Goal: Task Accomplishment & Management: Use online tool/utility

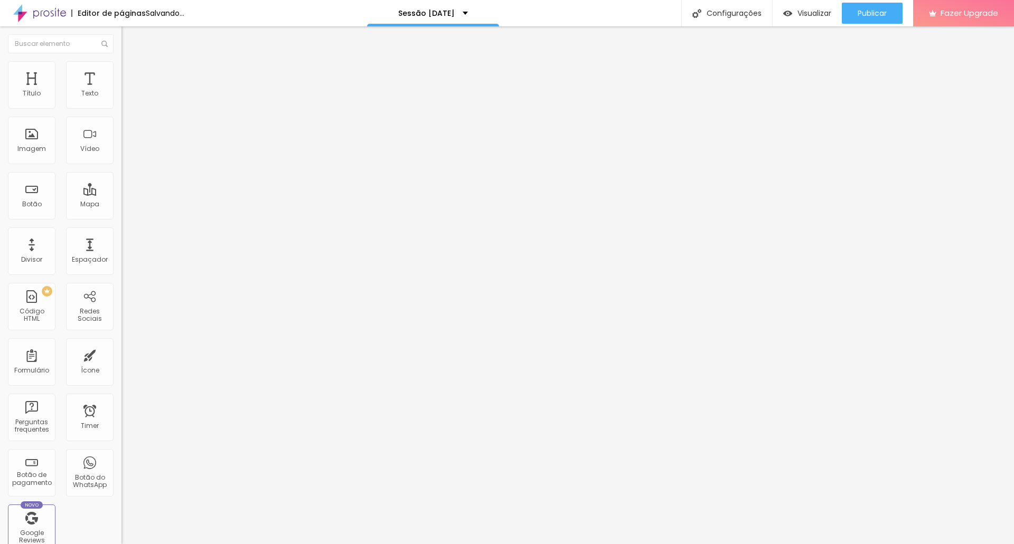
click at [179, 89] on img at bounding box center [182, 85] width 6 height 6
click at [121, 90] on div "Trocar imagem" at bounding box center [181, 85] width 121 height 7
click at [121, 96] on span "Encaixotado" at bounding box center [141, 91] width 41 height 9
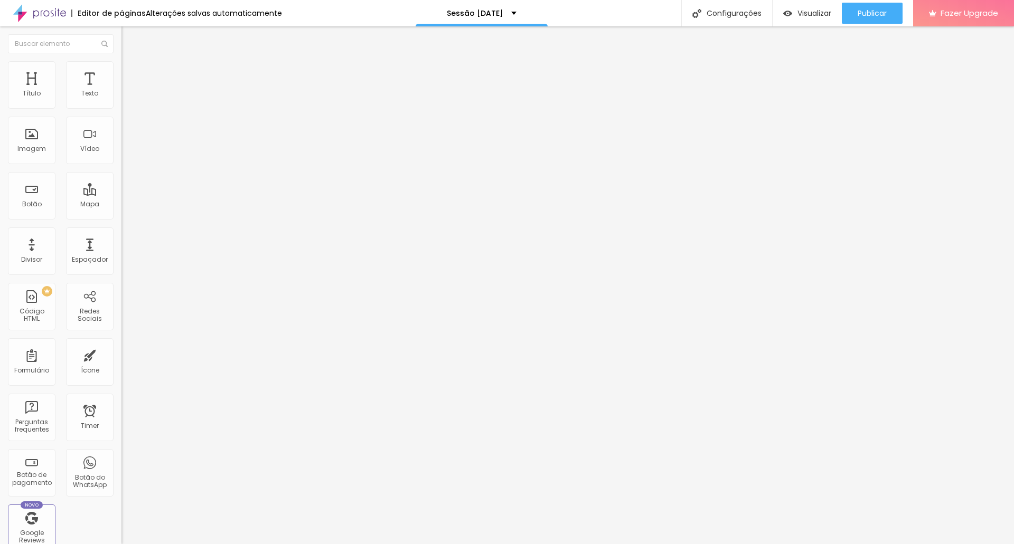
click at [121, 112] on span "Completo" at bounding box center [137, 107] width 32 height 9
click at [121, 65] on li "Estilo" at bounding box center [181, 66] width 121 height 11
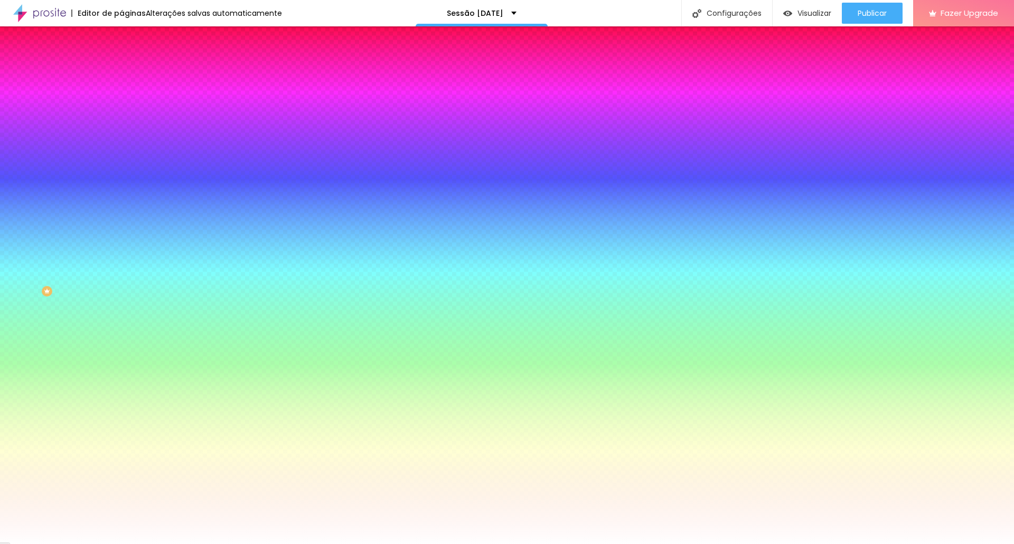
click at [121, 72] on li "Avançado" at bounding box center [181, 77] width 121 height 11
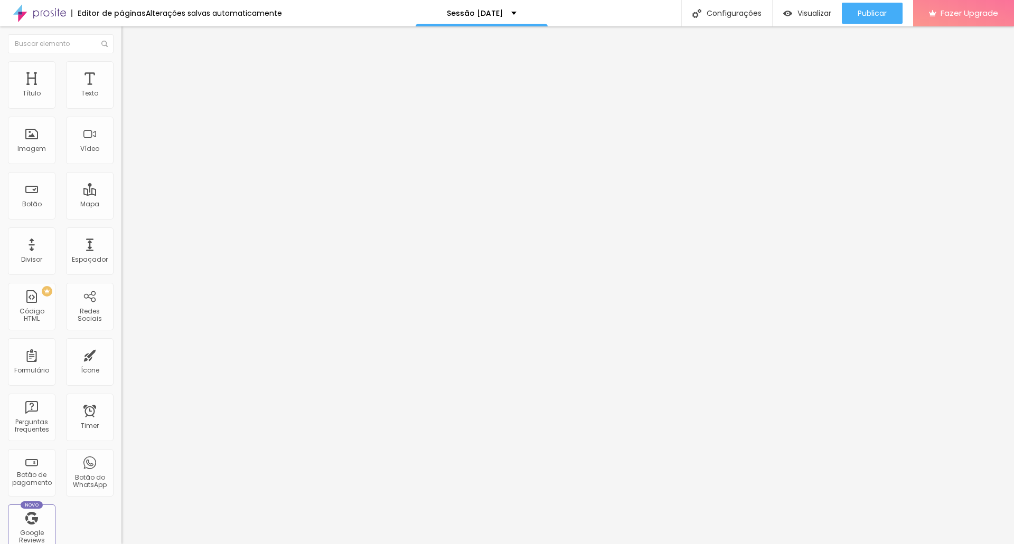
click at [121, 66] on li "Estilo" at bounding box center [181, 66] width 121 height 11
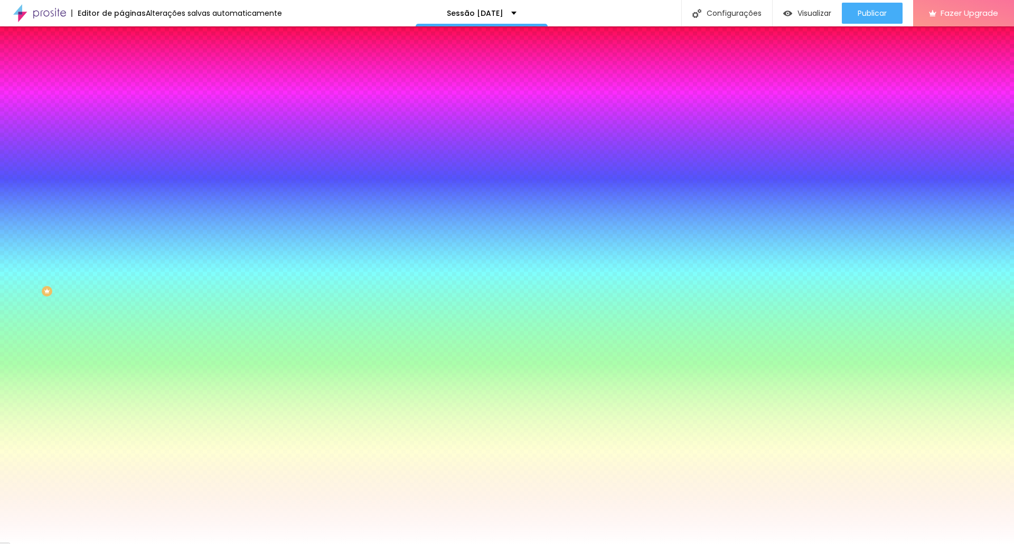
click at [121, 109] on input "#FFFFFF" at bounding box center [184, 106] width 127 height 11
click at [121, 101] on div at bounding box center [181, 101] width 121 height 0
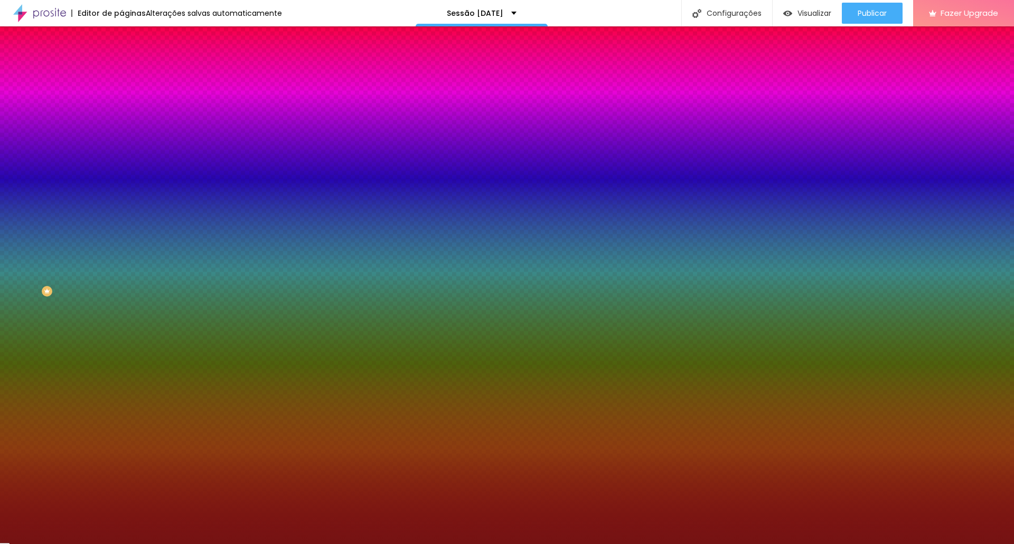
click at [74, 162] on div at bounding box center [507, 272] width 1014 height 544
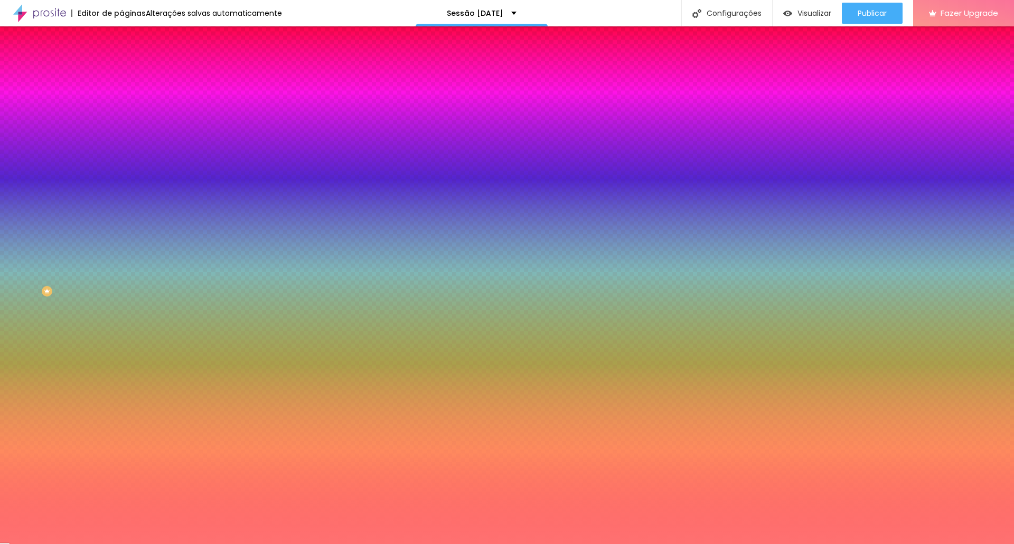
type input "#FF7171"
drag, startPoint x: 66, startPoint y: 156, endPoint x: 55, endPoint y: 106, distance: 51.3
click at [121, 106] on div "Cor de fundo Voltar ao padrão #FF7171" at bounding box center [181, 96] width 121 height 29
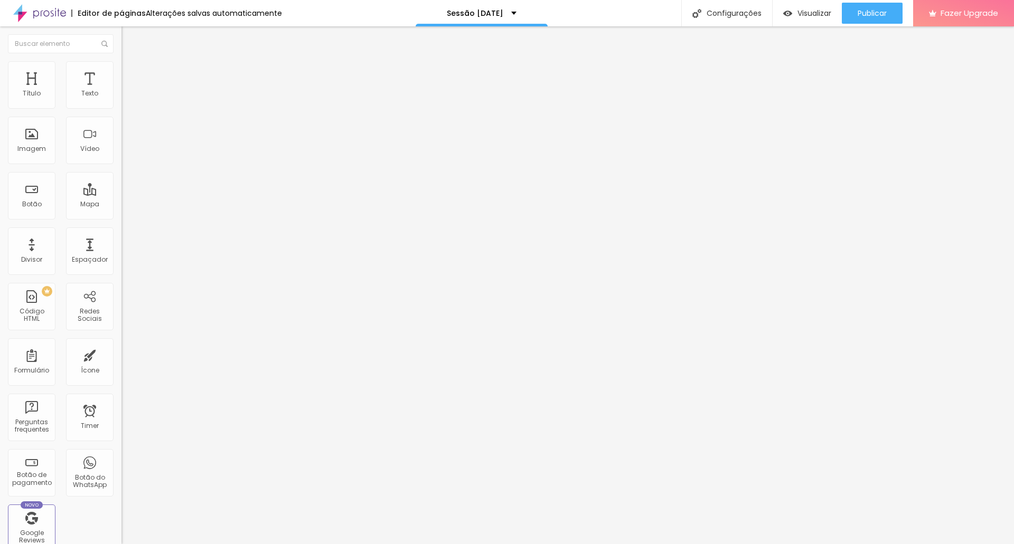
click at [131, 73] on span "Estilo" at bounding box center [139, 68] width 16 height 9
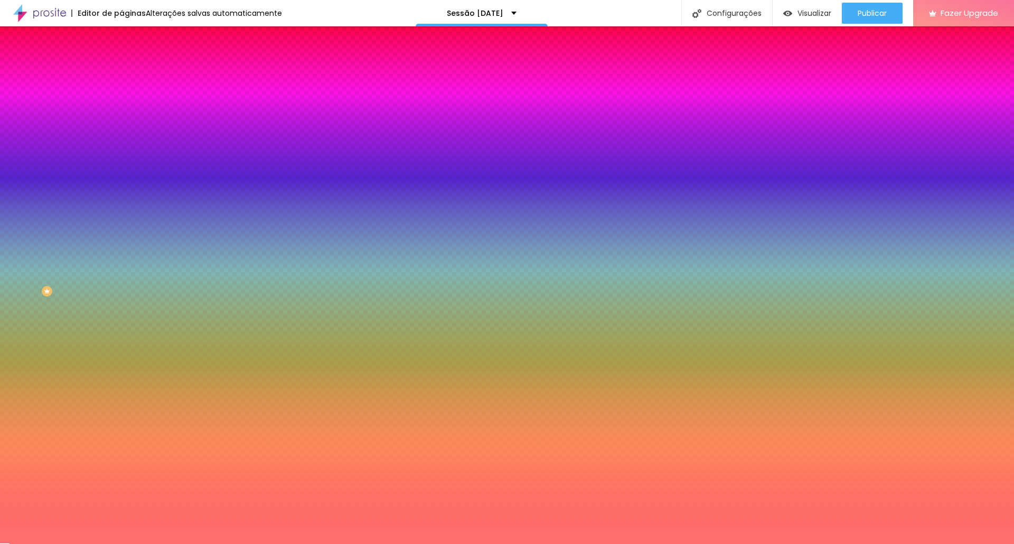
click at [121, 101] on div at bounding box center [181, 101] width 121 height 0
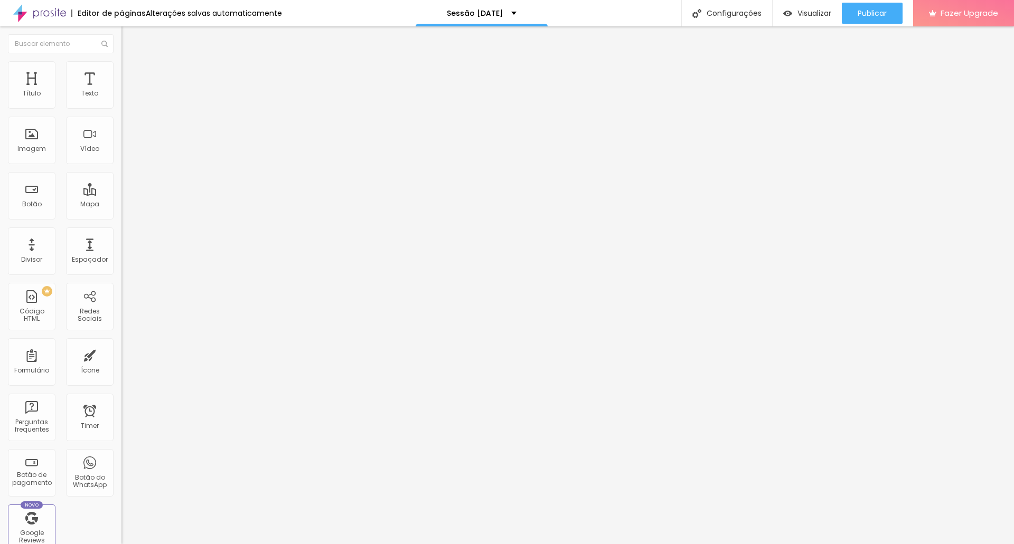
click at [179, 91] on span at bounding box center [182, 86] width 6 height 9
